Goal: Information Seeking & Learning: Learn about a topic

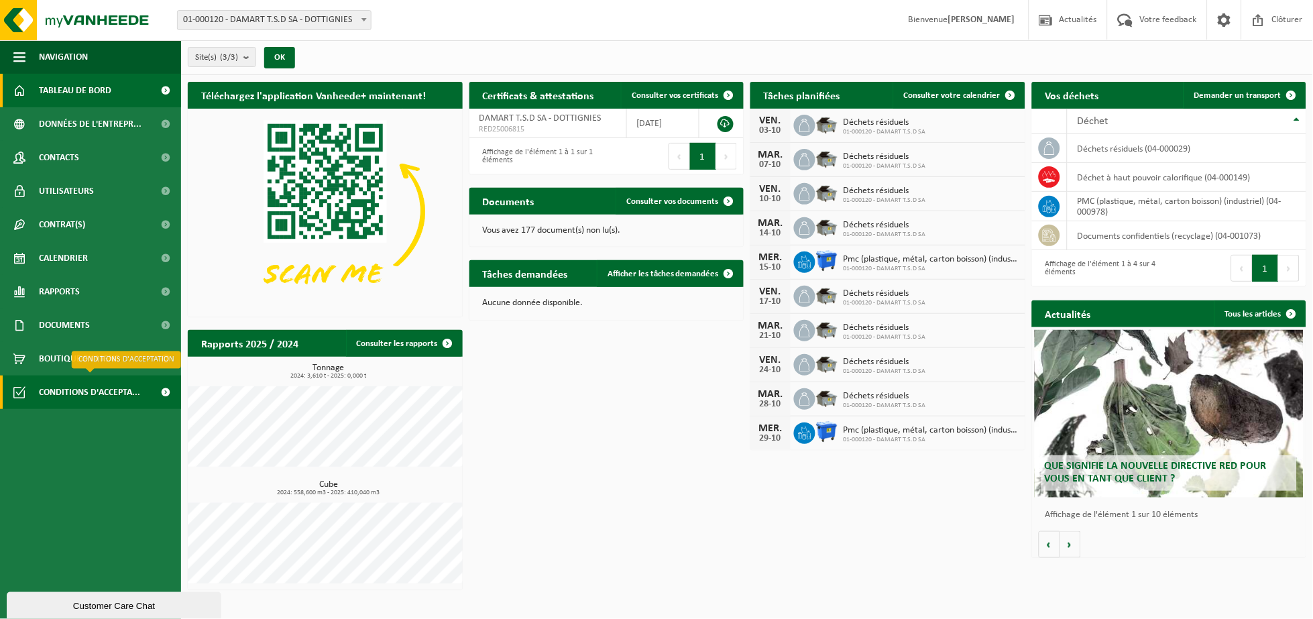
click at [54, 384] on span "Conditions d'accepta..." at bounding box center [89, 393] width 101 height 34
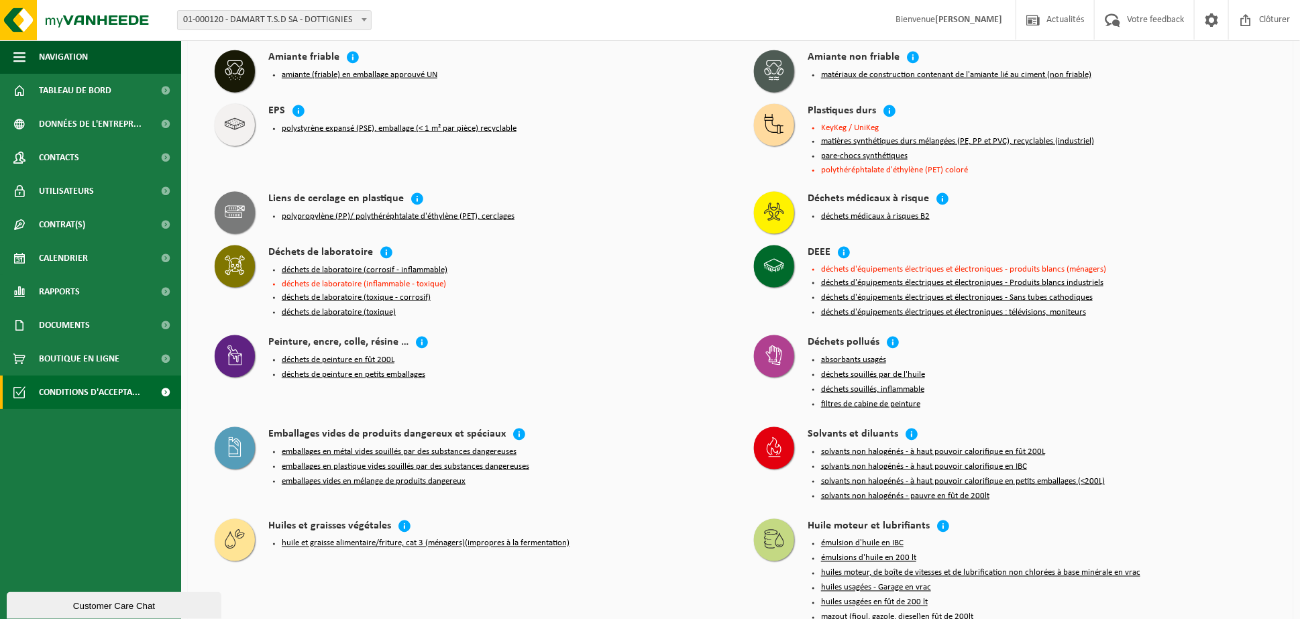
scroll to position [784, 0]
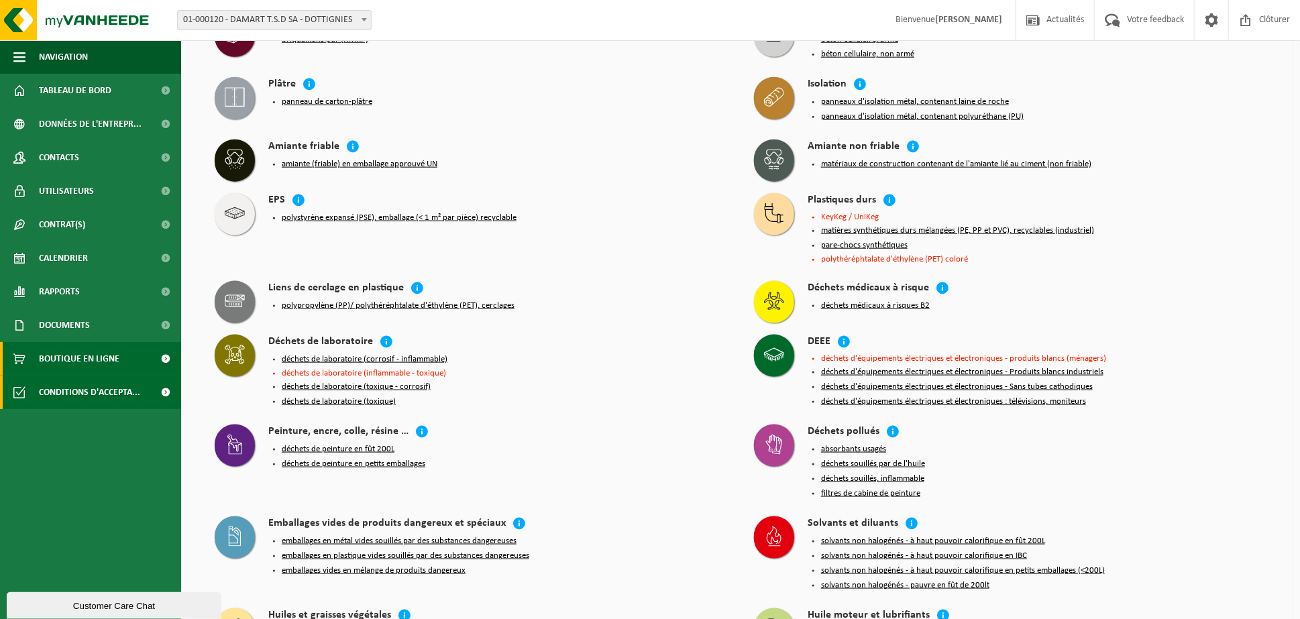
click at [52, 357] on span "Boutique en ligne" at bounding box center [79, 359] width 80 height 34
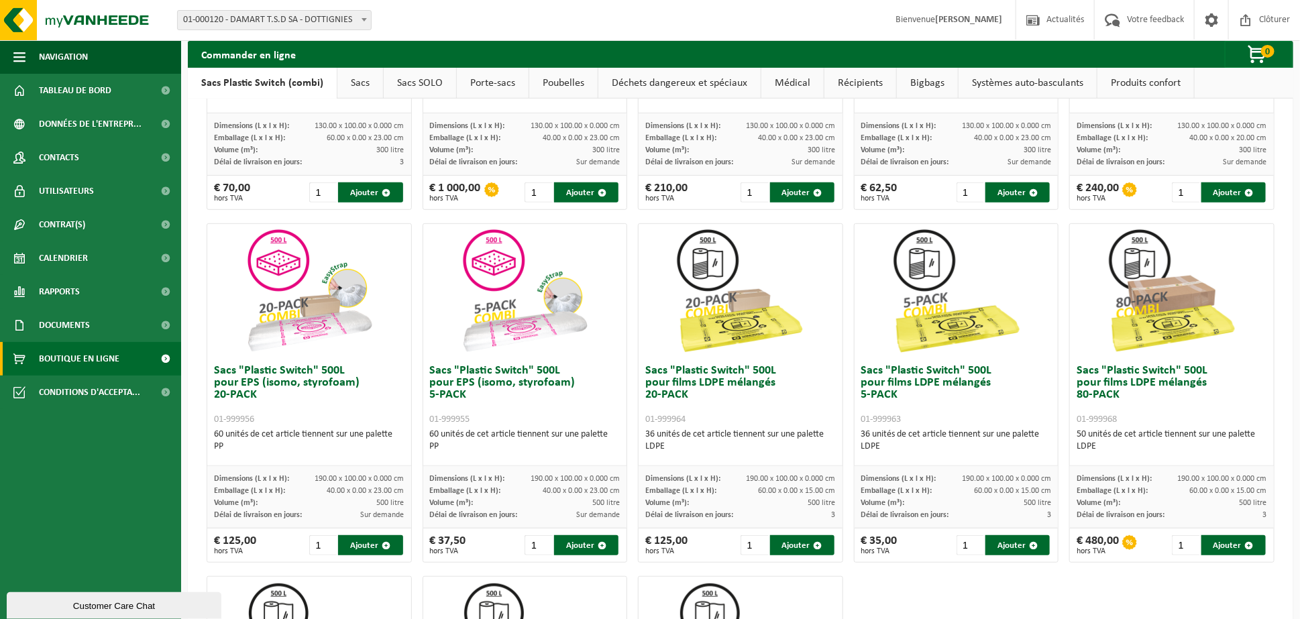
scroll to position [227, 0]
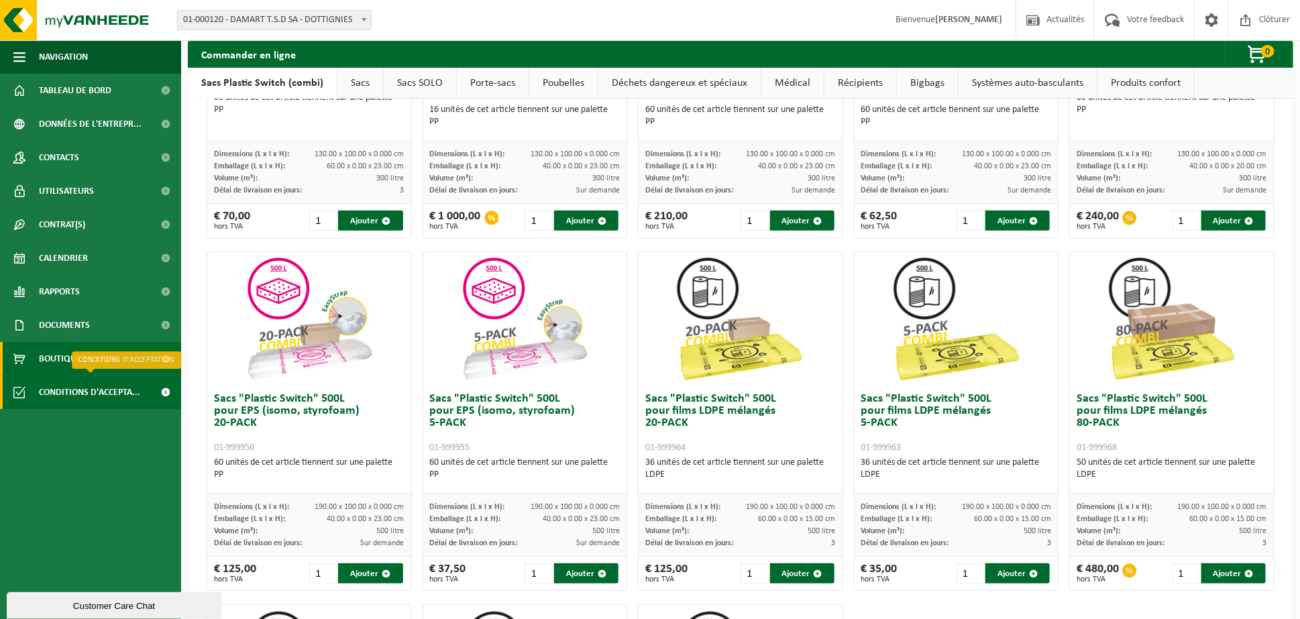
click at [71, 389] on span "Conditions d'accepta..." at bounding box center [89, 393] width 101 height 34
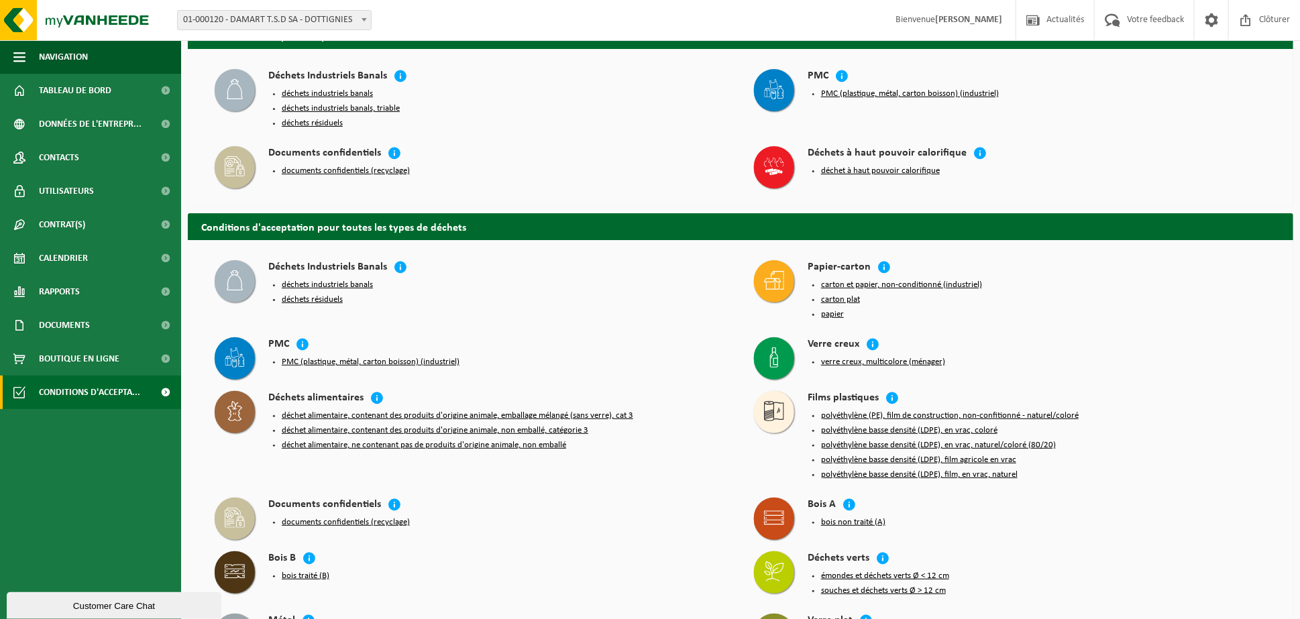
scroll to position [89, 0]
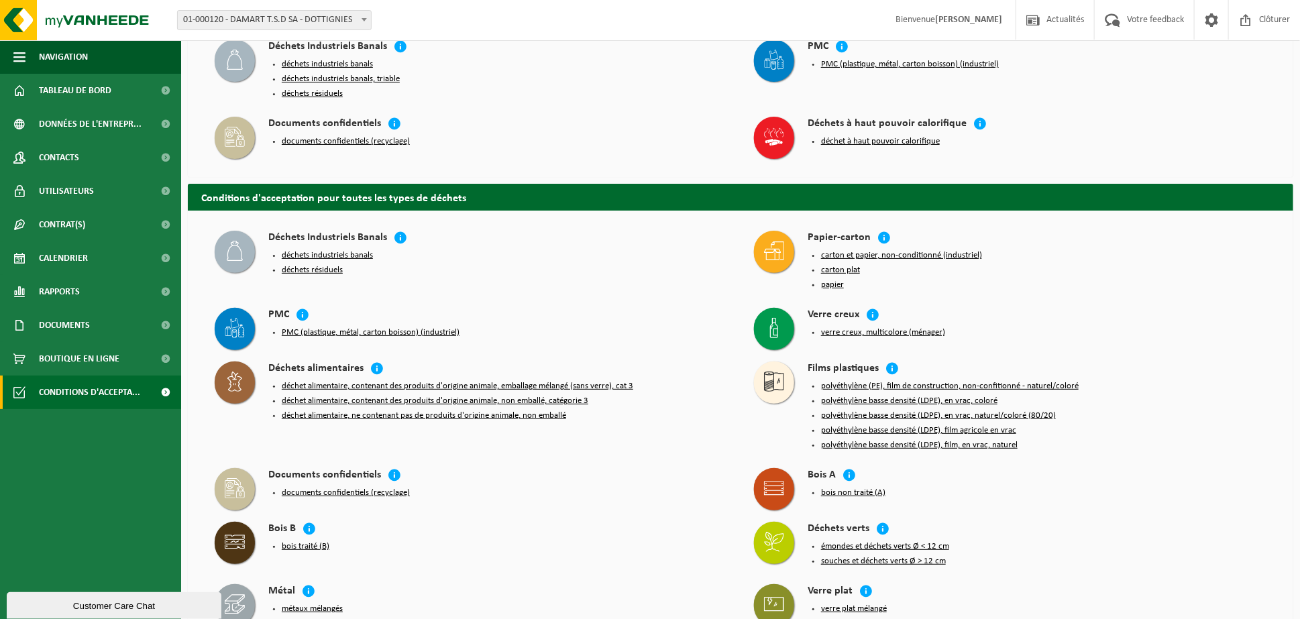
click at [985, 411] on button "polyéthylène basse densité (LDPE), en vrac, naturel/coloré (80/20)" at bounding box center [938, 416] width 235 height 11
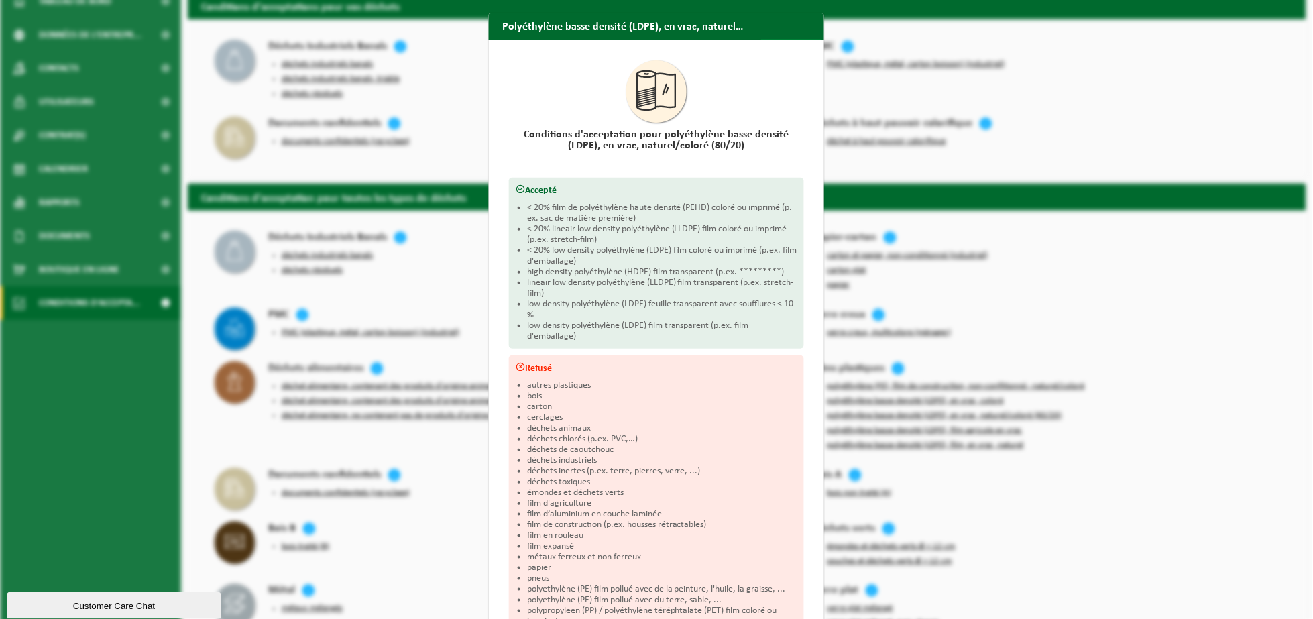
click at [804, 39] on span "button" at bounding box center [809, 52] width 27 height 27
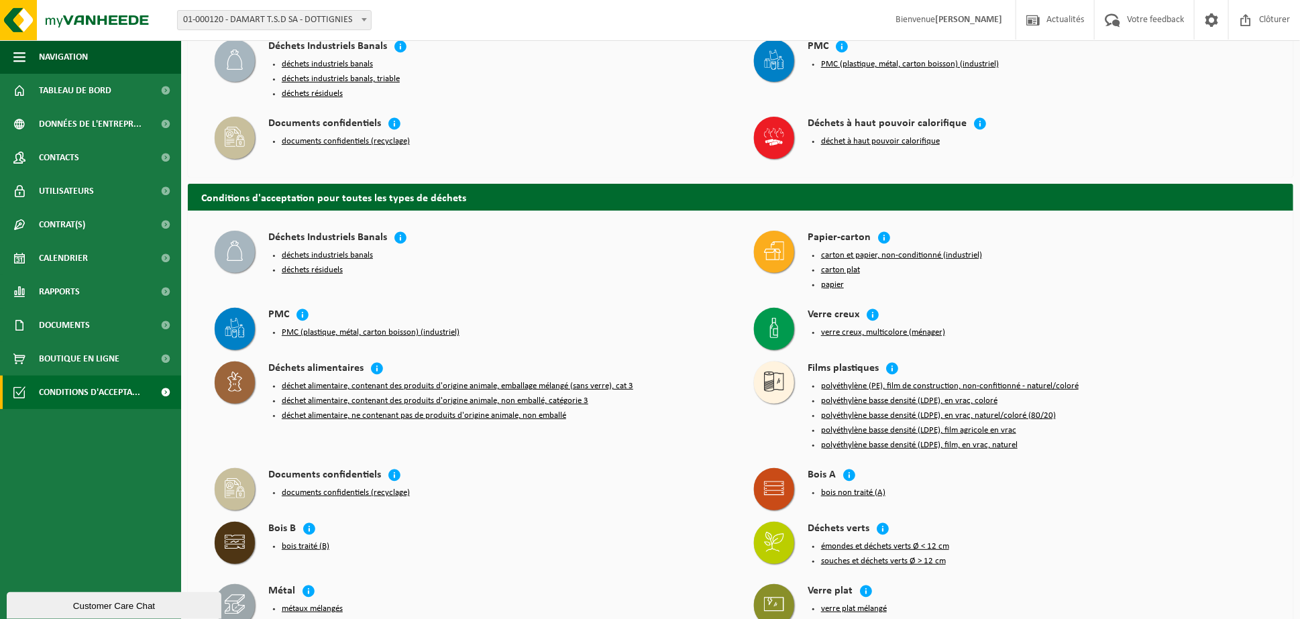
click at [984, 396] on button "polyéthylène basse densité (LDPE), en vrac, coloré" at bounding box center [909, 401] width 176 height 11
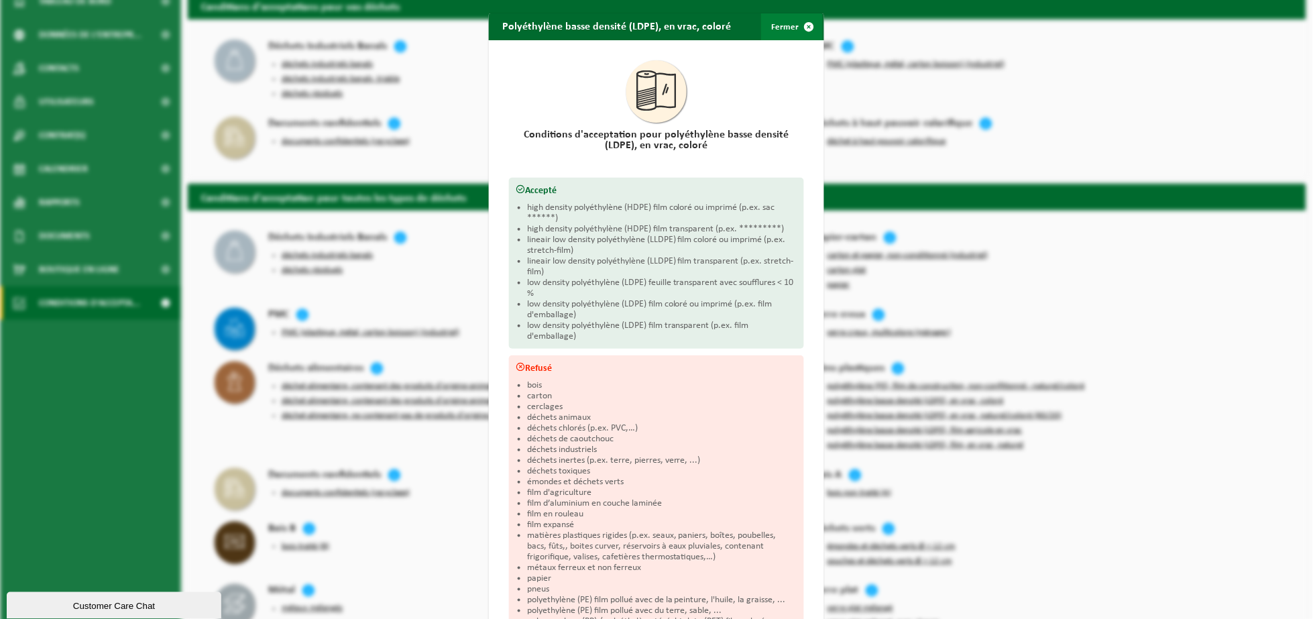
click at [803, 22] on span "button" at bounding box center [809, 26] width 27 height 27
click at [803, 22] on div "Polyéthylène basse densité (LDPE), en vrac, coloré Fermer Conditions d'acceptat…" at bounding box center [656, 309] width 1313 height 619
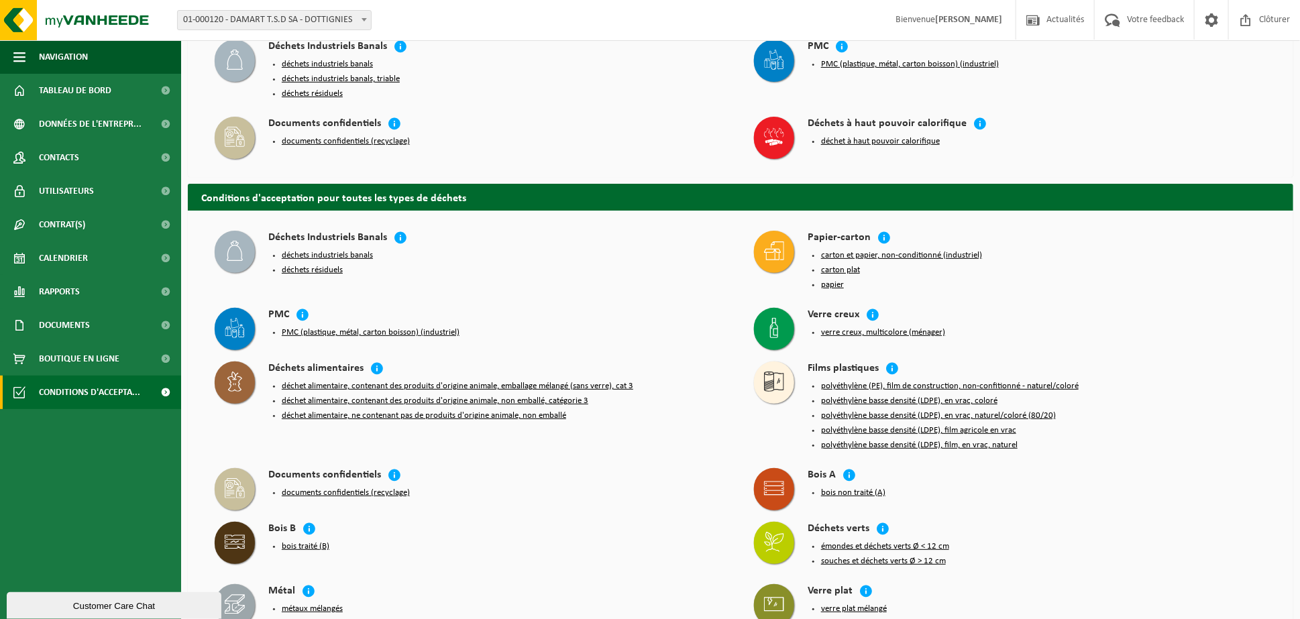
click at [1002, 381] on button "polyéthylène (PE), film de construction, non-confitionné - naturel/coloré" at bounding box center [950, 386] width 258 height 11
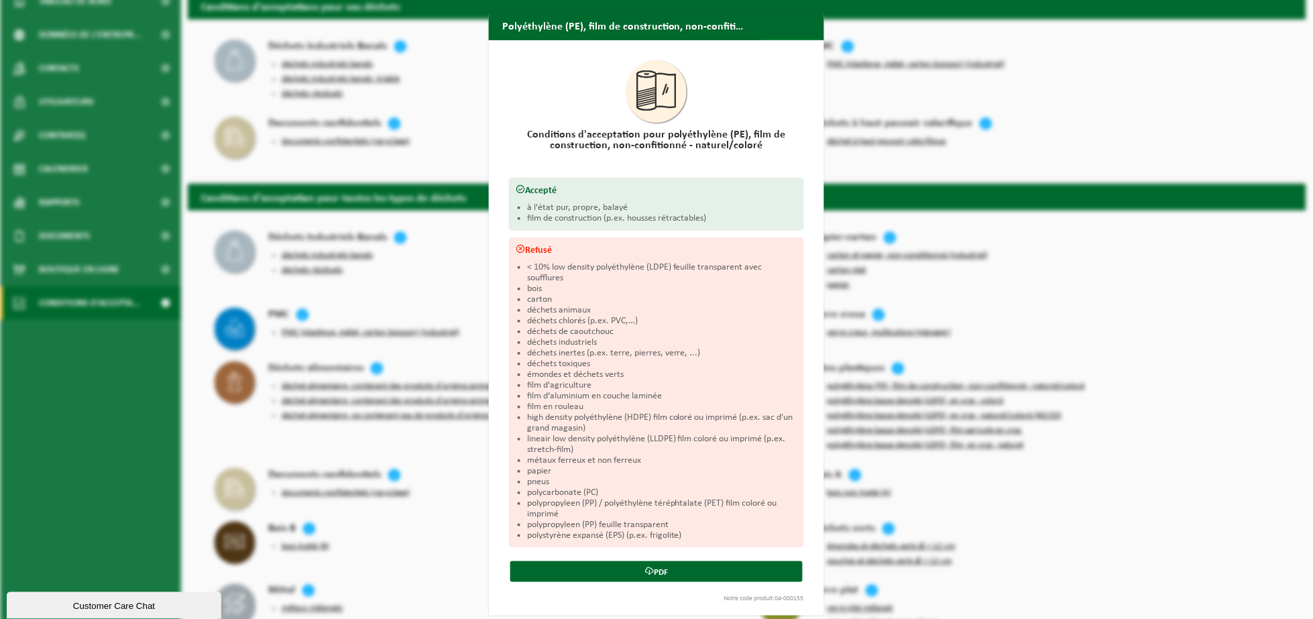
click at [801, 39] on span "button" at bounding box center [809, 52] width 27 height 27
click at [801, 24] on div "Polyéthylène (PE), film de construction, non-confitionné - naturel/coloré Ferme…" at bounding box center [656, 309] width 1313 height 619
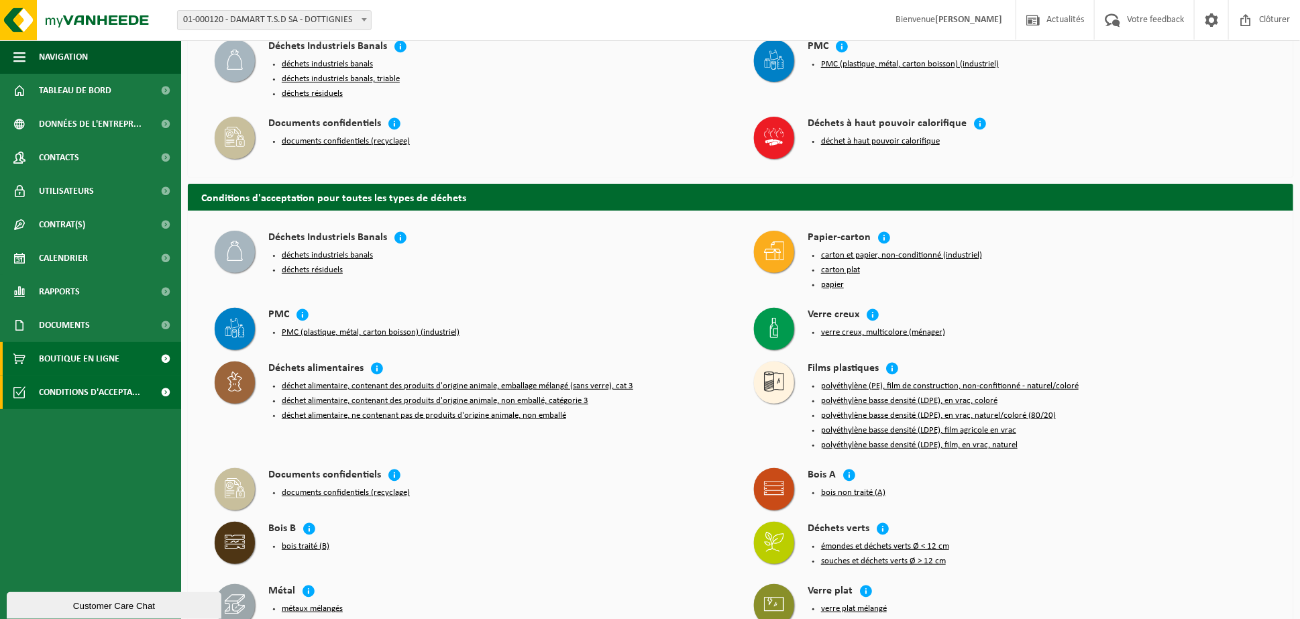
click at [97, 353] on span "Boutique en ligne" at bounding box center [79, 359] width 80 height 34
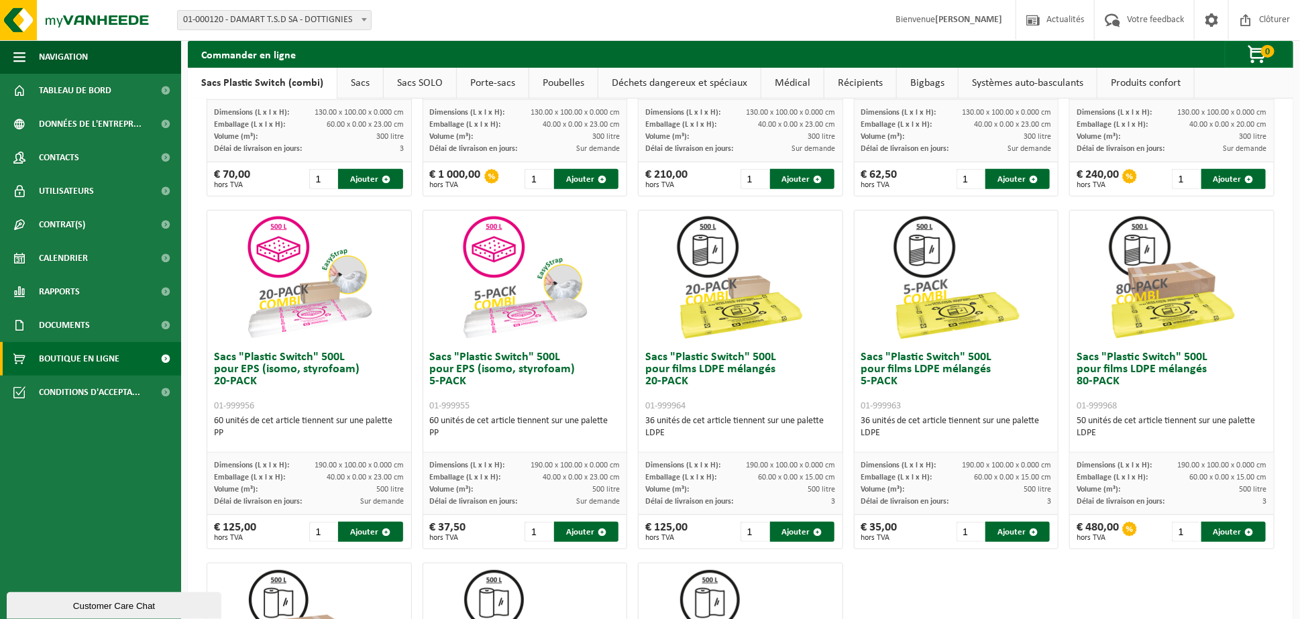
scroll to position [358, 0]
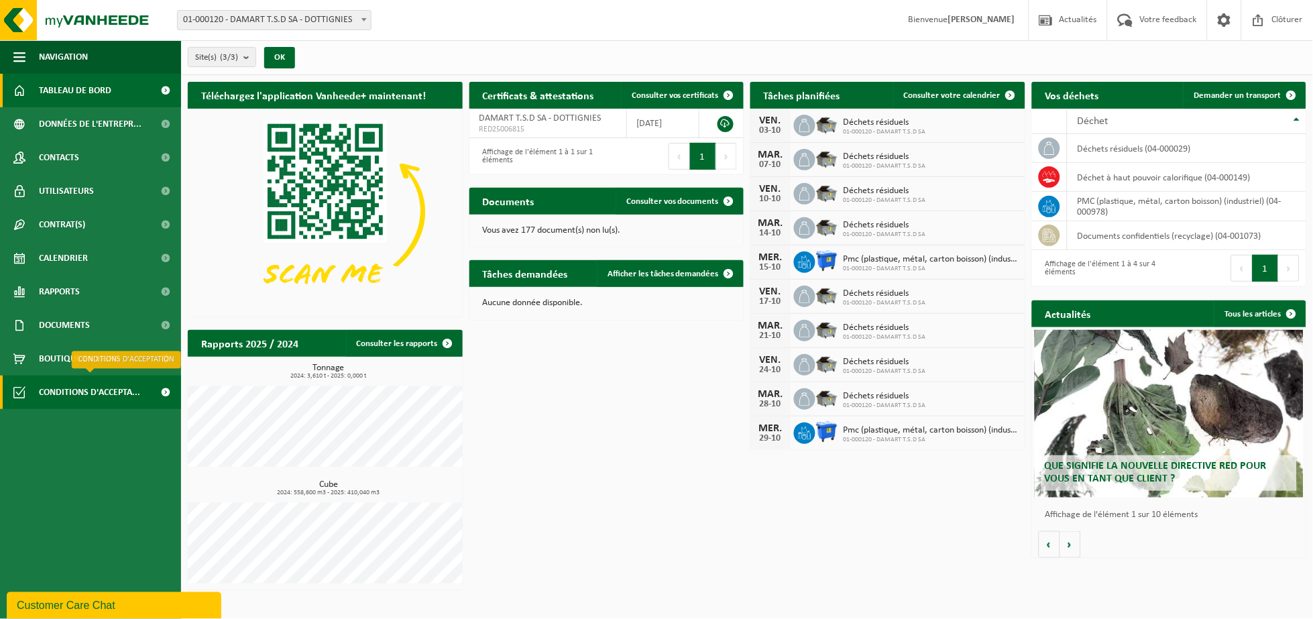
click at [88, 392] on span "Conditions d'accepta..." at bounding box center [89, 393] width 101 height 34
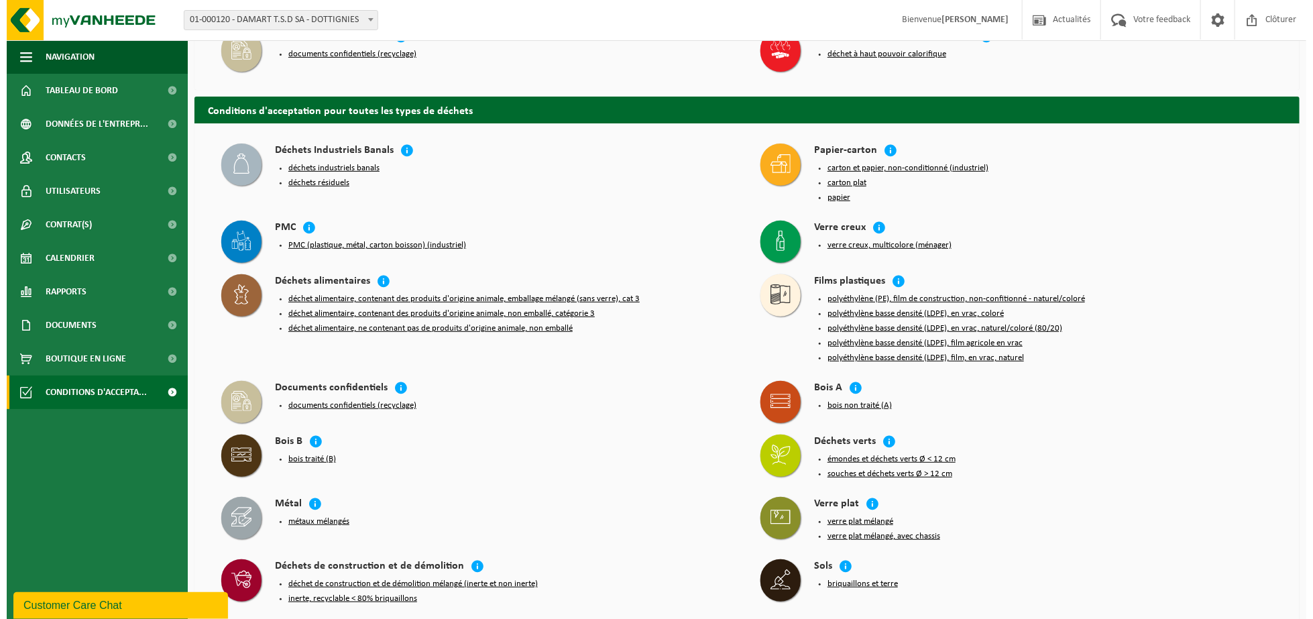
scroll to position [178, 0]
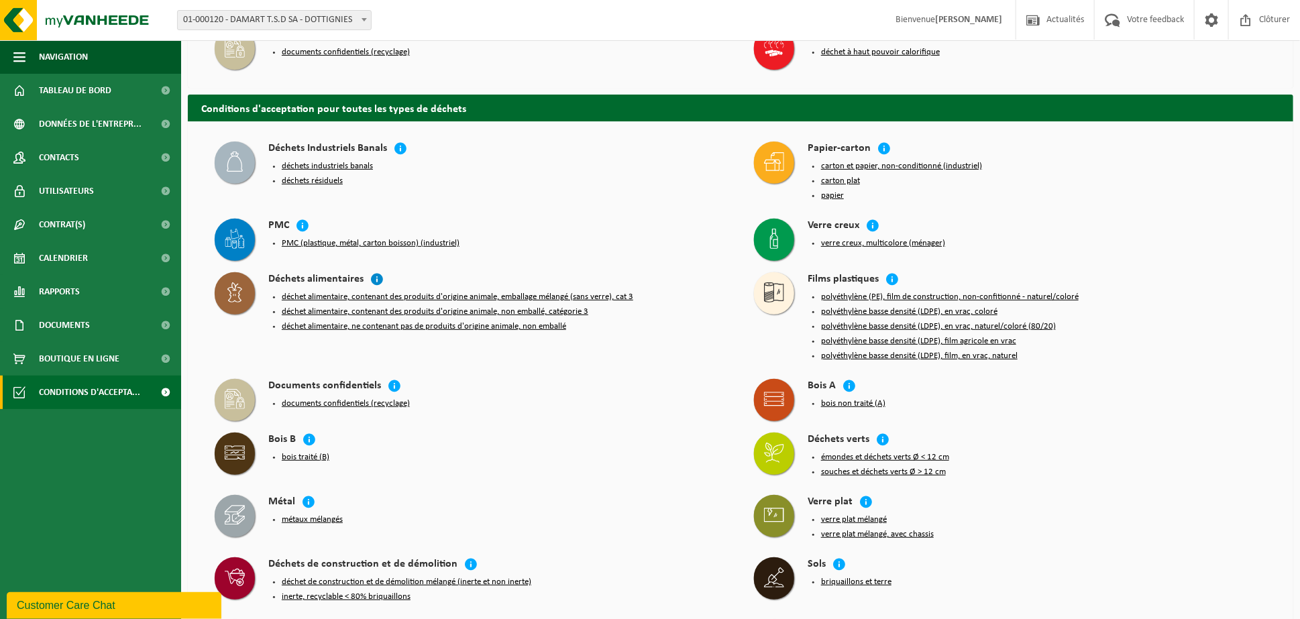
click at [374, 274] on icon at bounding box center [376, 278] width 13 height 13
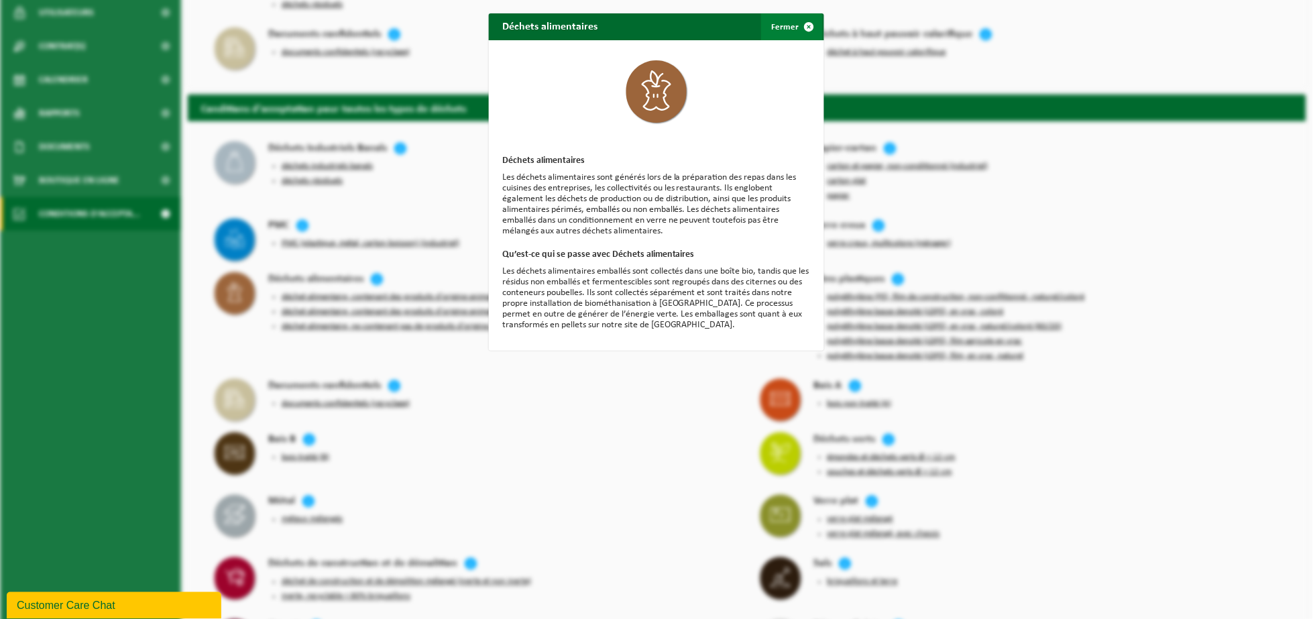
click at [774, 25] on button "Fermer" at bounding box center [792, 26] width 62 height 27
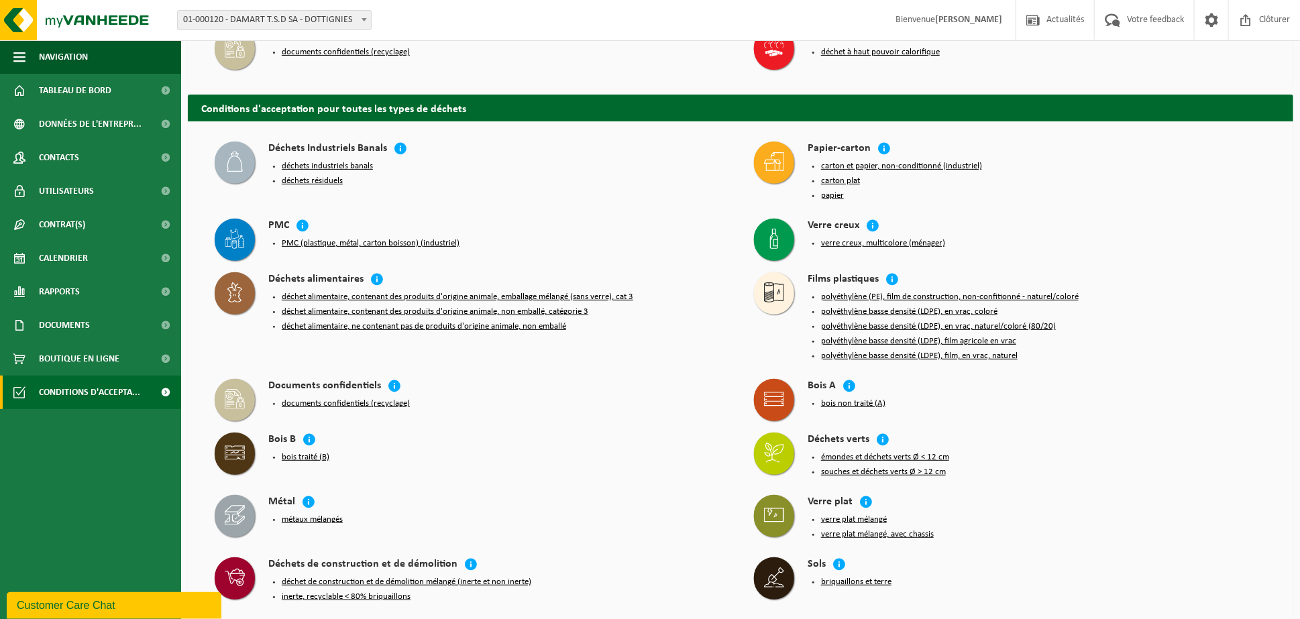
click at [341, 322] on button "déchet alimentaire, ne contenant pas de produits d'origine animale, non emballé" at bounding box center [424, 326] width 284 height 11
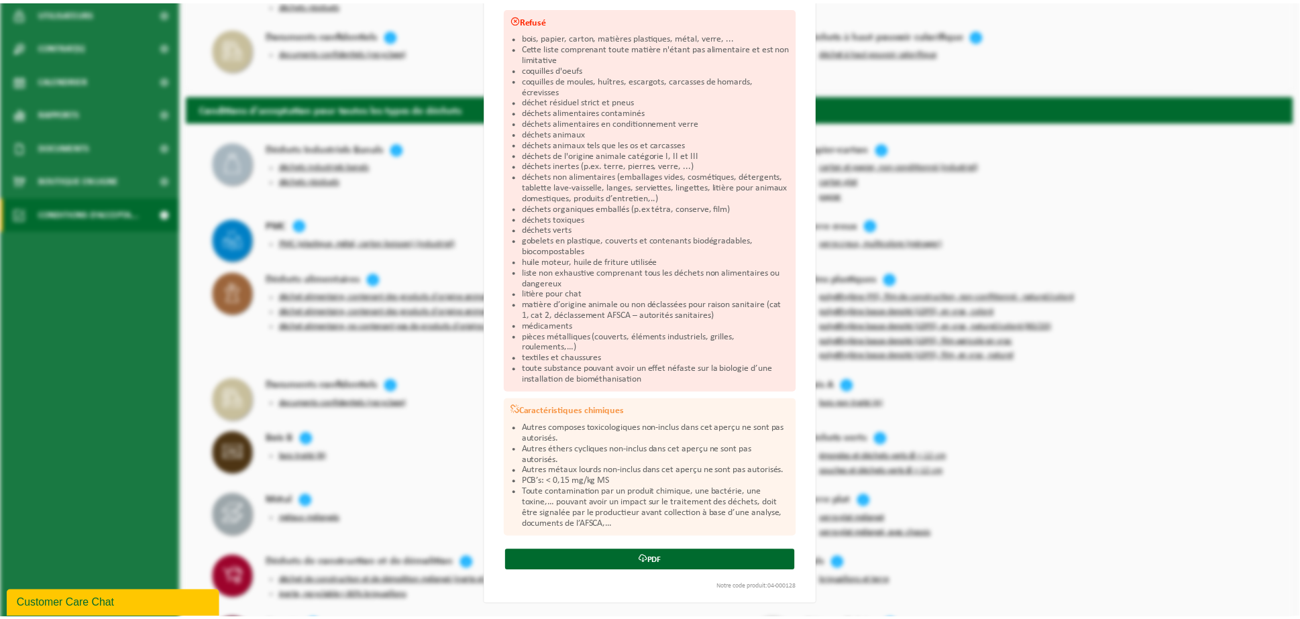
scroll to position [0, 0]
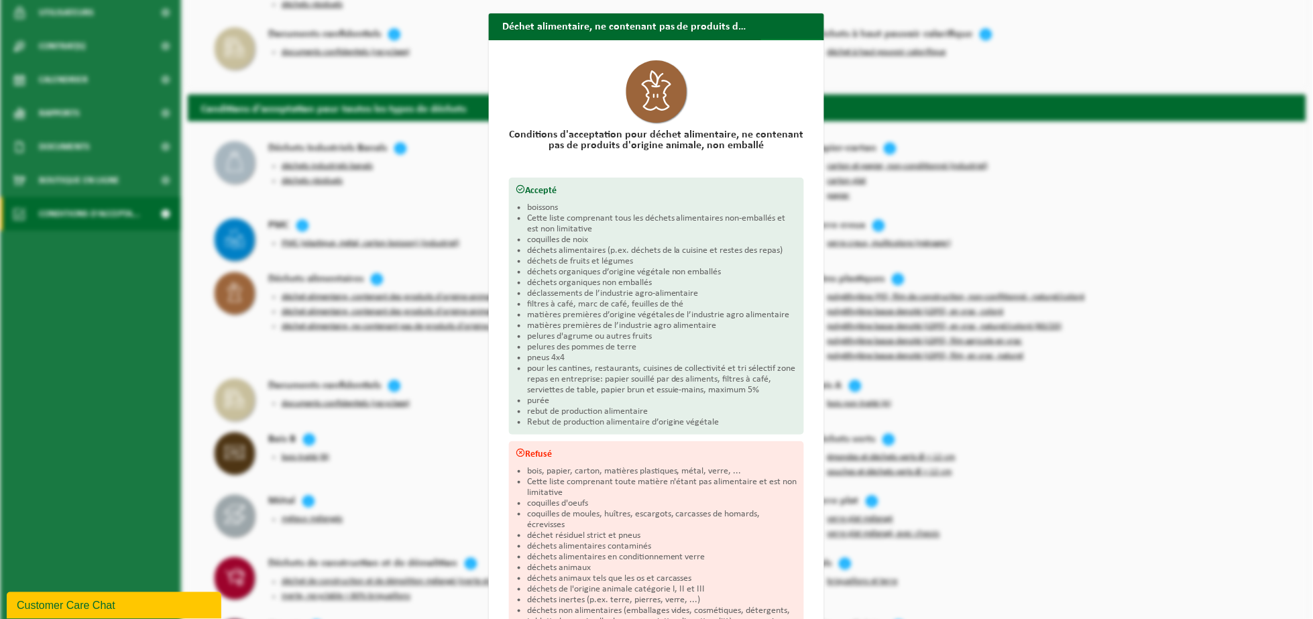
click at [780, 39] on button "Fermer" at bounding box center [792, 52] width 62 height 27
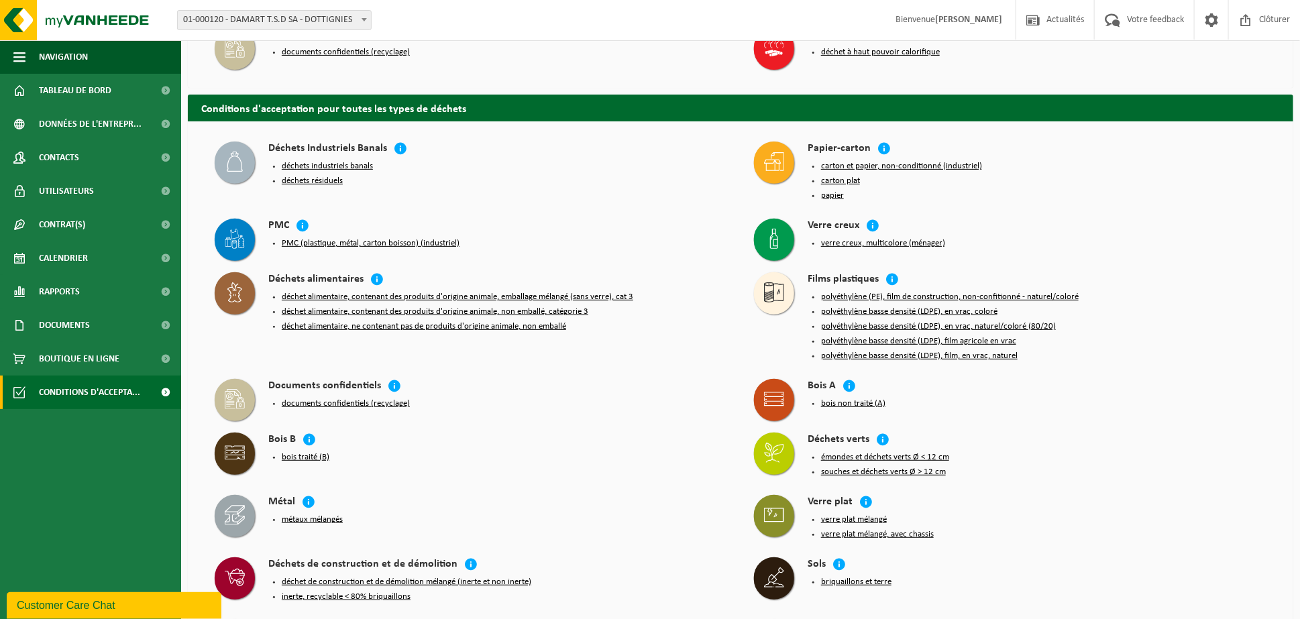
click at [407, 321] on button "déchet alimentaire, ne contenant pas de produits d'origine animale, non emballé" at bounding box center [424, 326] width 284 height 11
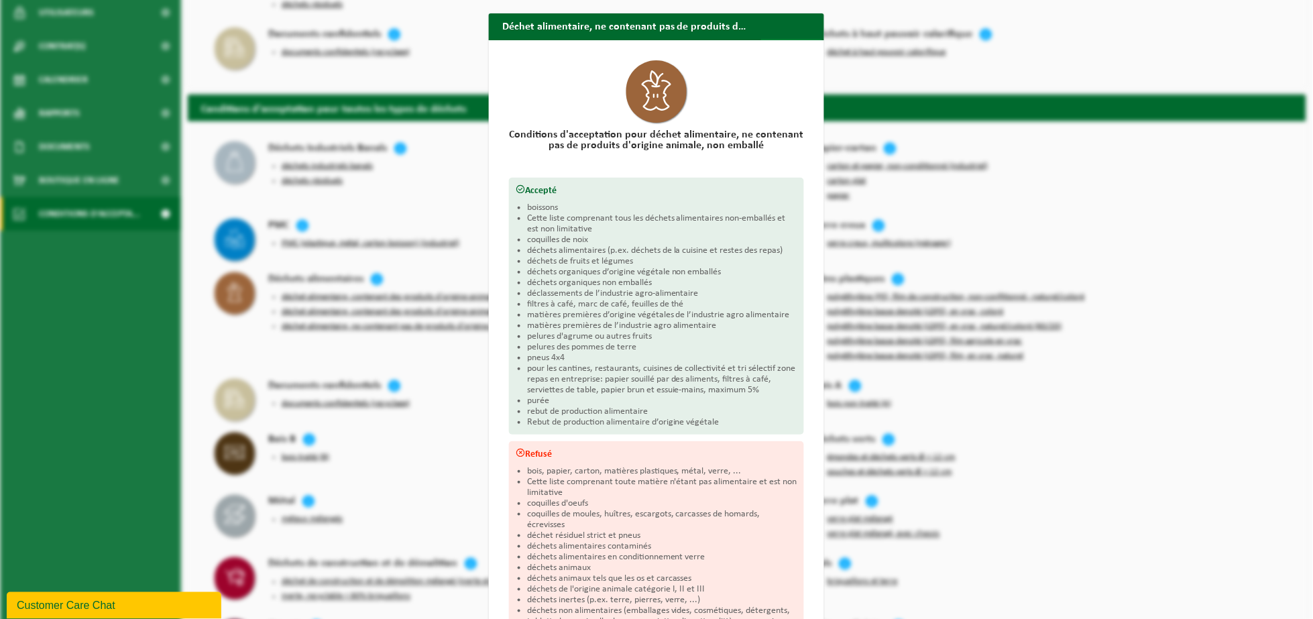
click at [777, 39] on button "Fermer" at bounding box center [792, 52] width 62 height 27
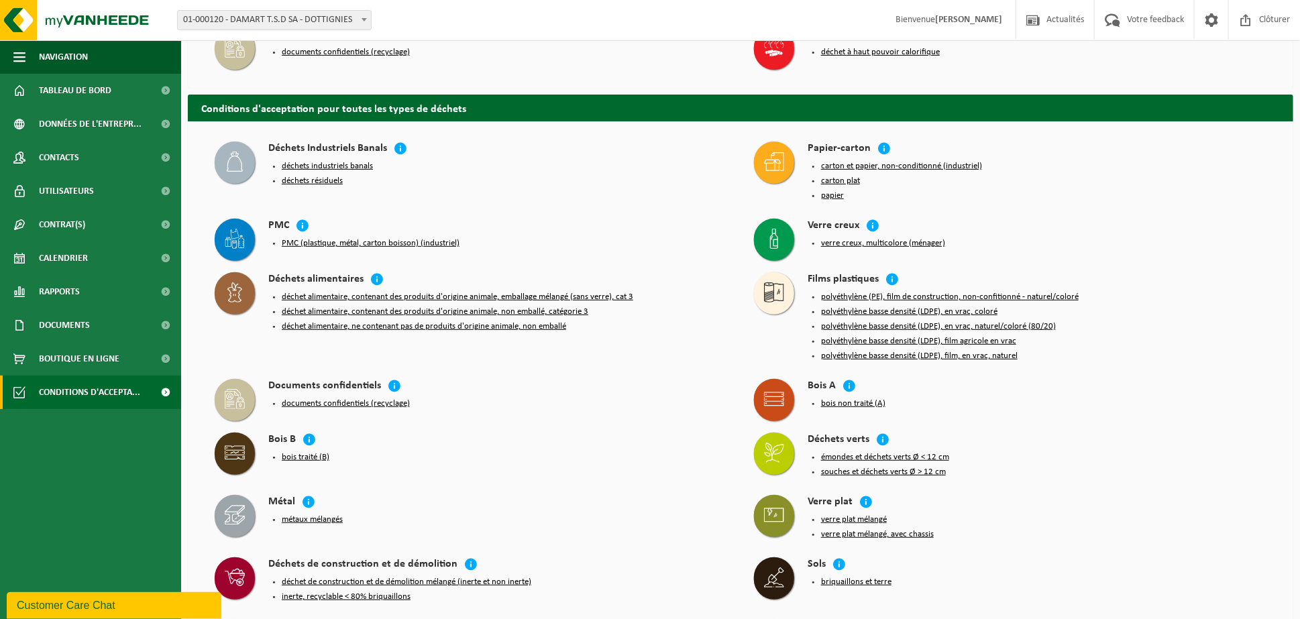
click at [443, 307] on button "déchet alimentaire, contenant des produits d'origine animale, non emballé, caté…" at bounding box center [435, 312] width 307 height 11
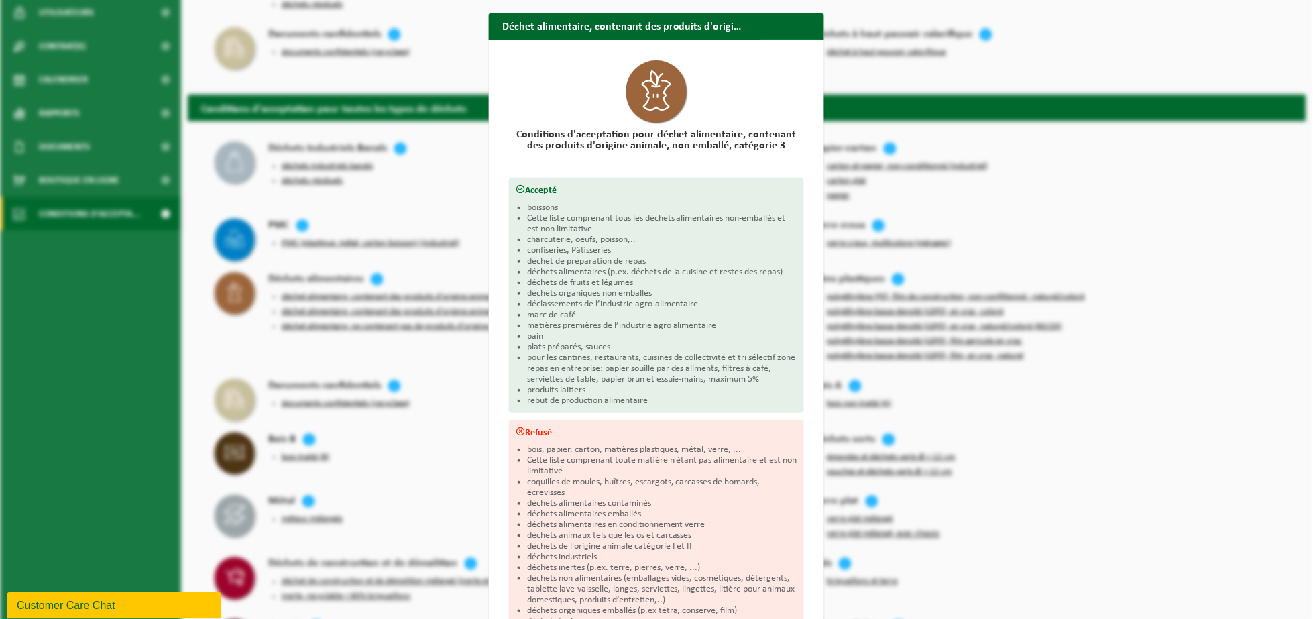
click at [800, 39] on span "button" at bounding box center [809, 52] width 27 height 27
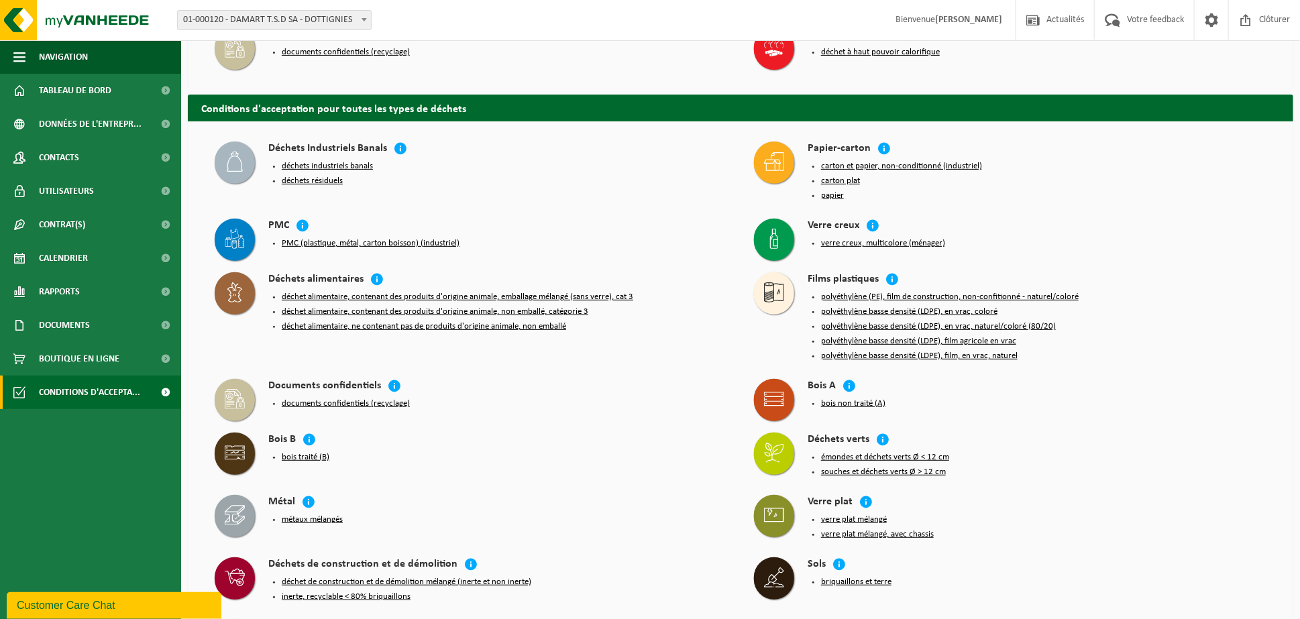
click at [508, 292] on button "déchet alimentaire, contenant des produits d'origine animale, emballage mélangé…" at bounding box center [458, 297] width 352 height 11
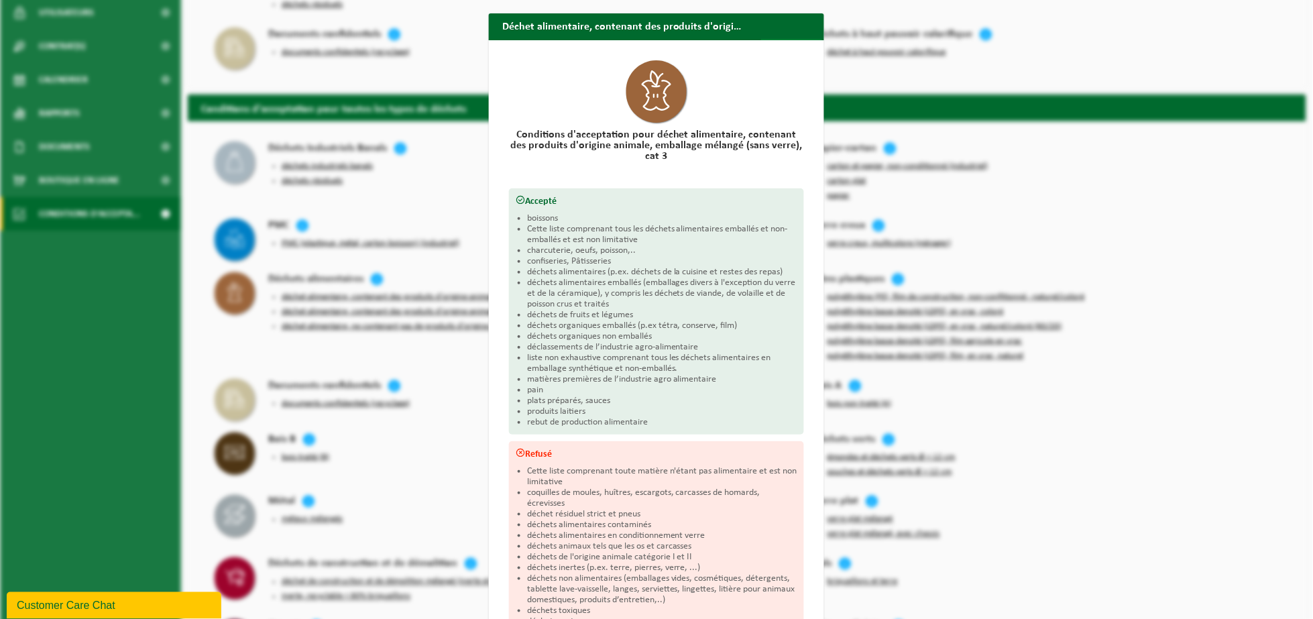
click at [804, 39] on span "button" at bounding box center [809, 52] width 27 height 27
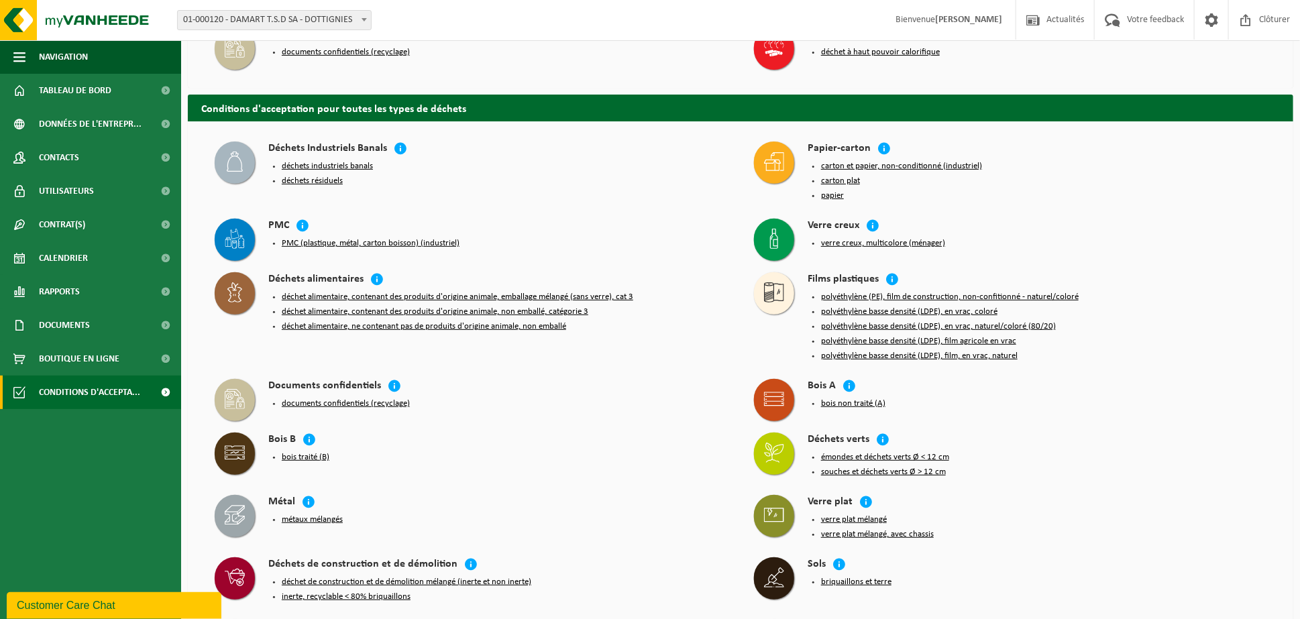
click at [462, 308] on button "déchet alimentaire, contenant des produits d'origine animale, non emballé, caté…" at bounding box center [435, 312] width 307 height 11
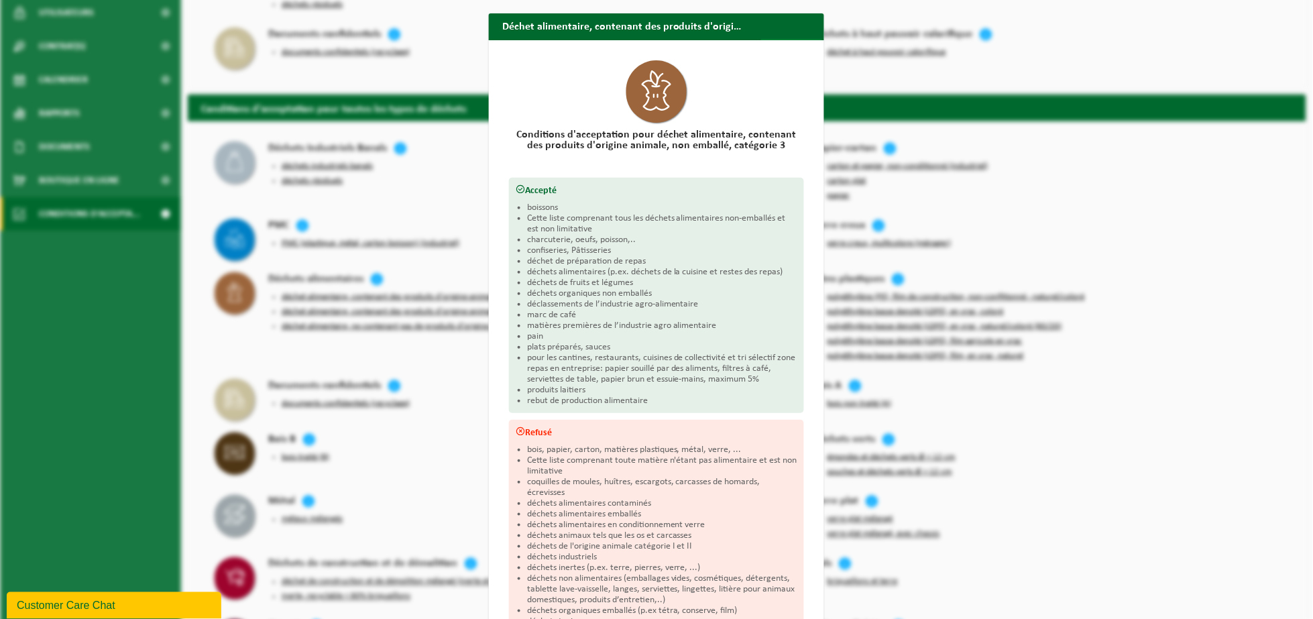
click at [800, 39] on span "button" at bounding box center [809, 52] width 27 height 27
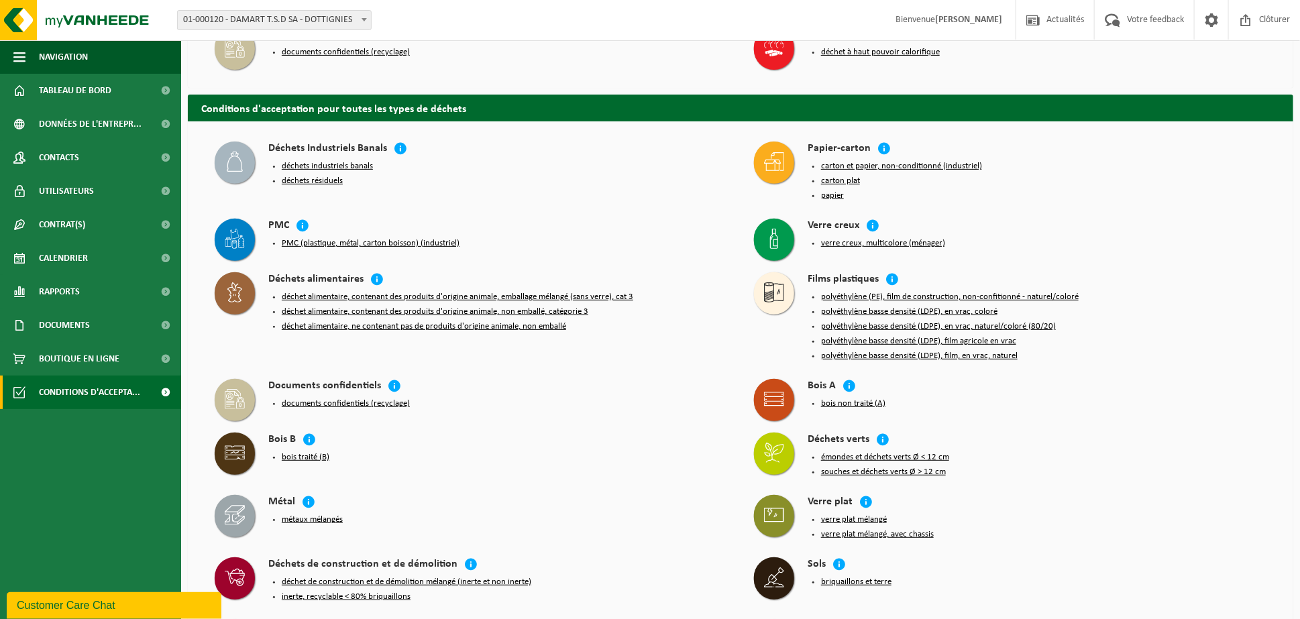
click at [402, 323] on button "déchet alimentaire, ne contenant pas de produits d'origine animale, non emballé" at bounding box center [424, 326] width 284 height 11
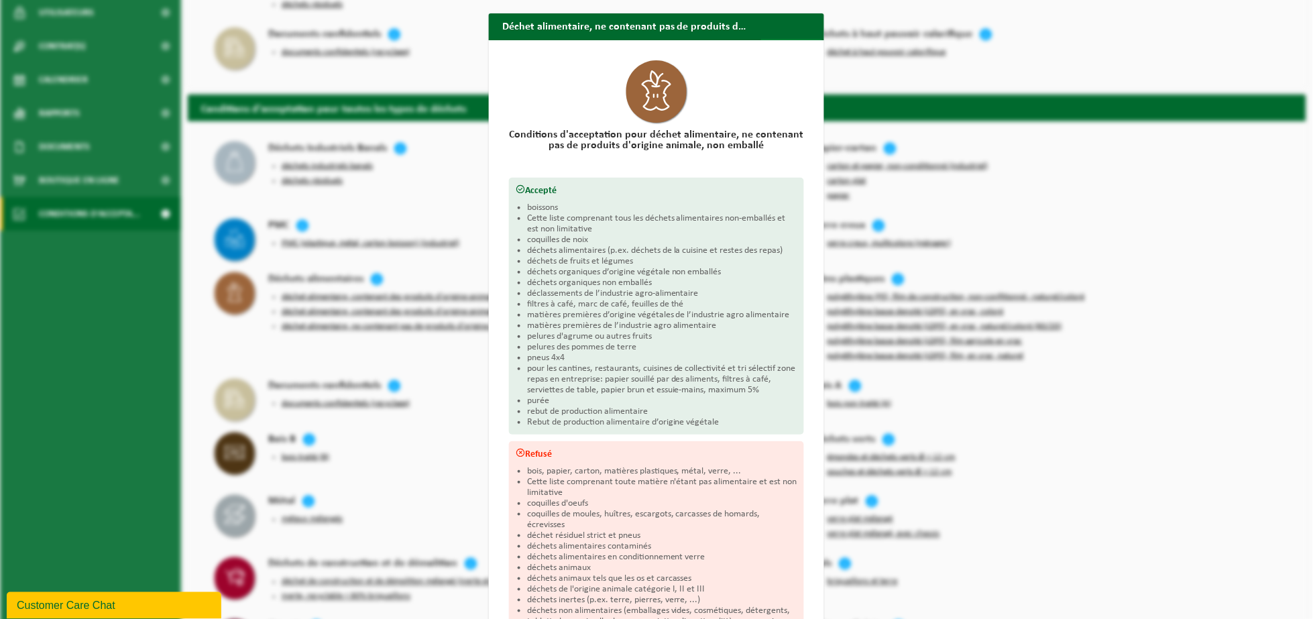
click at [778, 39] on button "Fermer" at bounding box center [792, 52] width 62 height 27
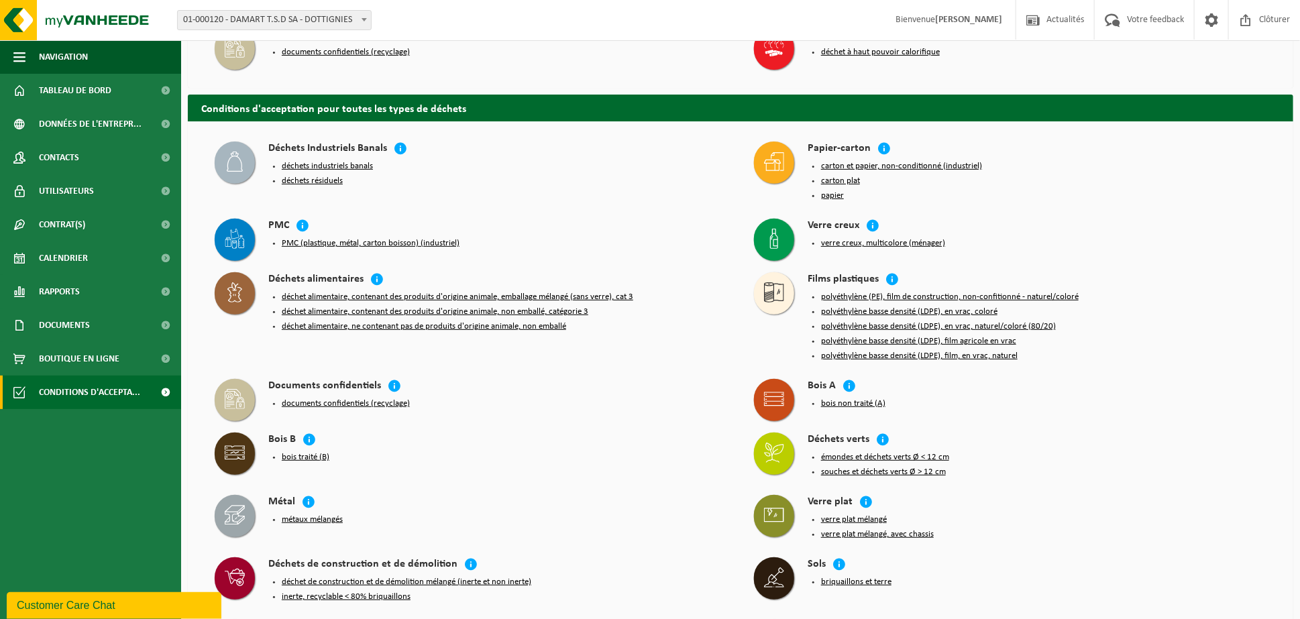
click at [394, 307] on button "déchet alimentaire, contenant des produits d'origine animale, non emballé, caté…" at bounding box center [435, 312] width 307 height 11
drag, startPoint x: 394, startPoint y: 307, endPoint x: 322, endPoint y: 306, distance: 71.8
click at [322, 307] on button "déchet alimentaire, contenant des produits d'origine animale, non emballé, caté…" at bounding box center [435, 312] width 307 height 11
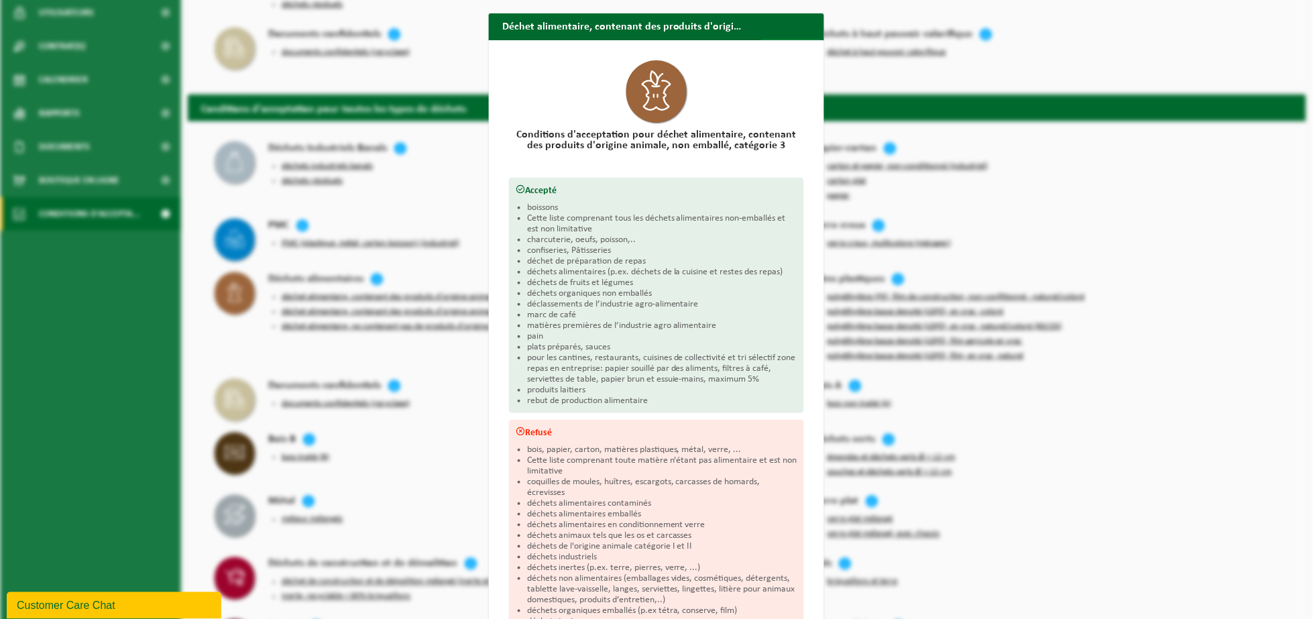
click at [775, 39] on button "Fermer" at bounding box center [792, 52] width 62 height 27
click at [775, 23] on div "Déchet alimentaire, contenant des produits d'origine animale, non emballé, caté…" at bounding box center [656, 309] width 1313 height 619
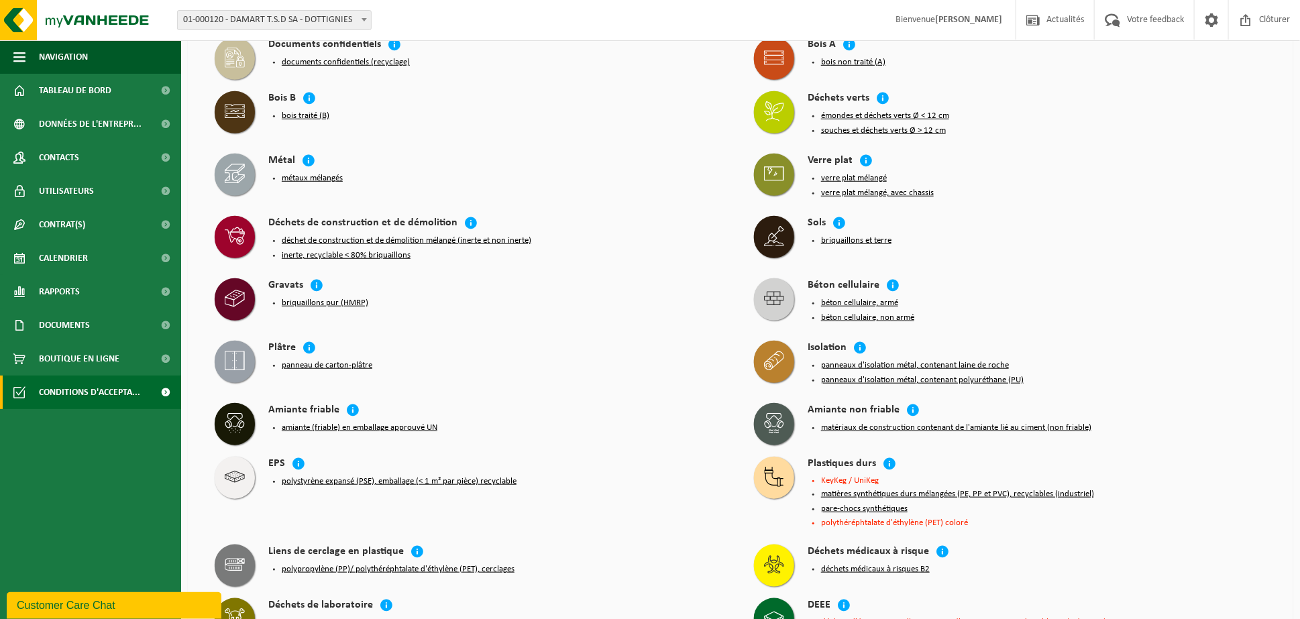
scroll to position [537, 0]
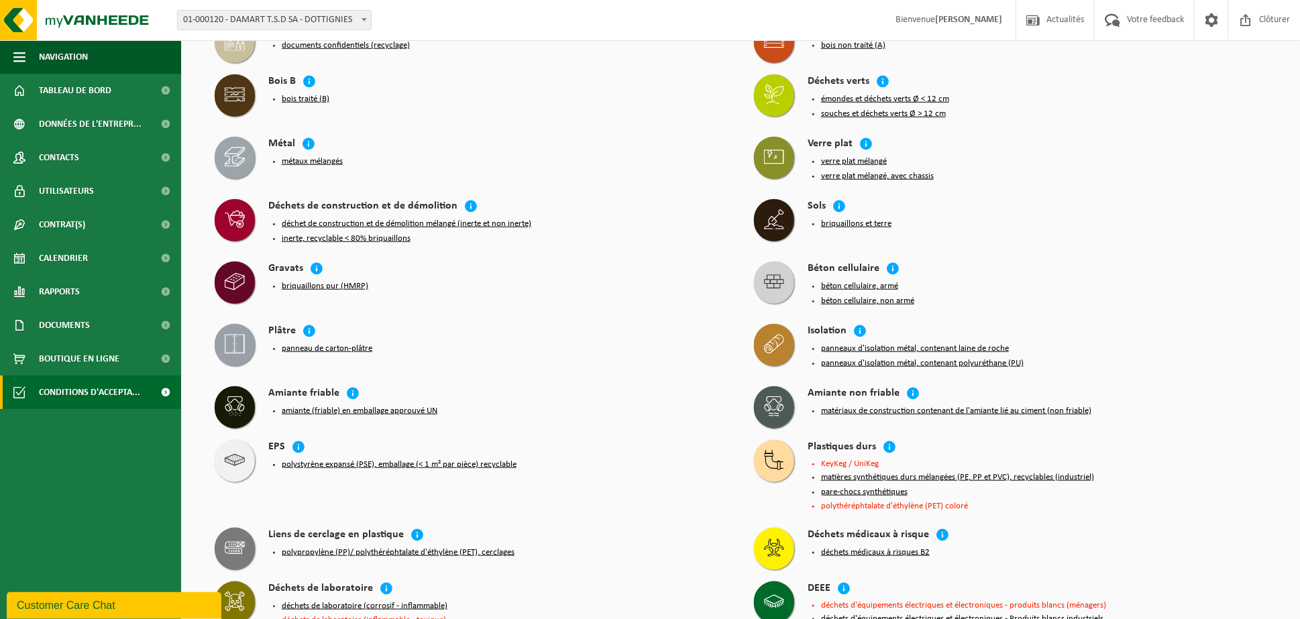
click at [926, 472] on button "matières synthétiques durs mélangées (PE, PP et PVC), recyclables (industriel)" at bounding box center [957, 477] width 273 height 11
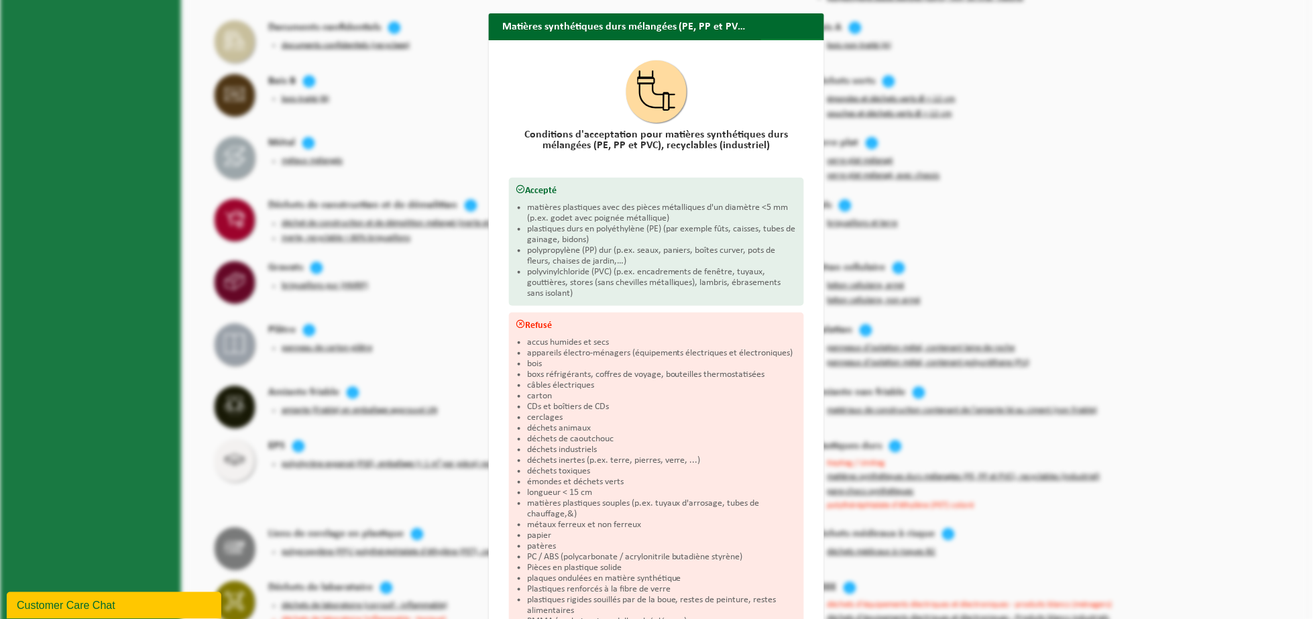
click at [775, 39] on button "Fermer" at bounding box center [792, 52] width 62 height 27
click at [775, 22] on div "Matières synthétiques durs mélangées (PE, PP et PVC), recyclables (industriel) …" at bounding box center [656, 309] width 1313 height 619
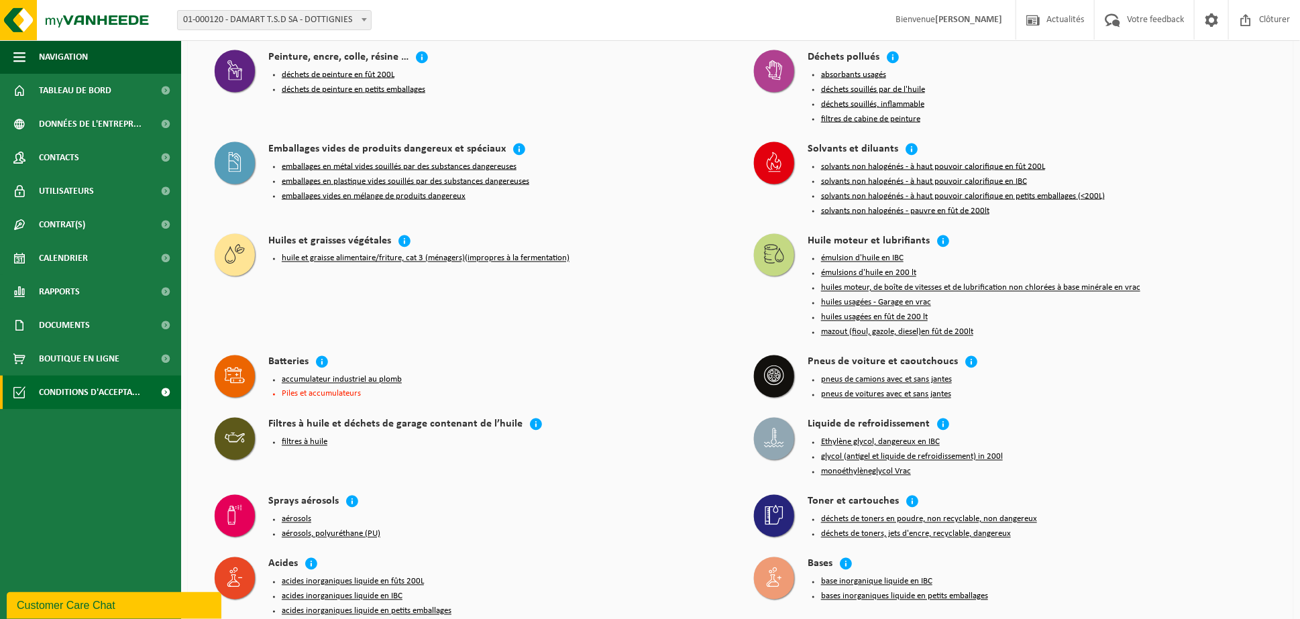
scroll to position [1230, 0]
